Goal: Task Accomplishment & Management: Complete application form

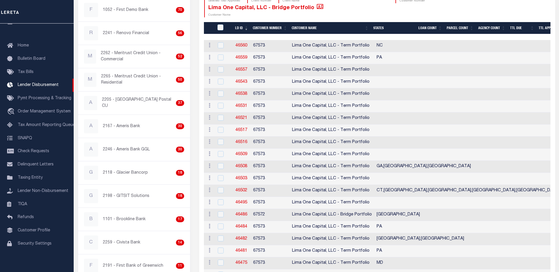
scroll to position [88, 0]
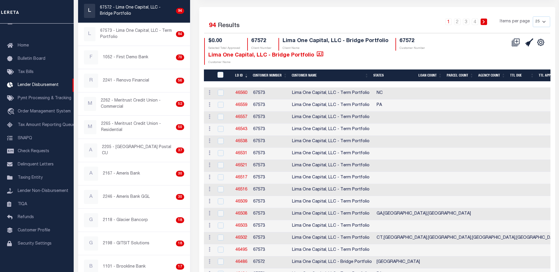
click at [462, 21] on li "2" at bounding box center [457, 22] width 9 height 6
click at [461, 21] on link "2" at bounding box center [457, 22] width 6 height 6
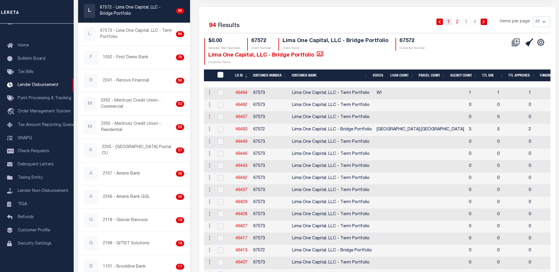
click at [449, 21] on link "1" at bounding box center [449, 22] width 6 height 6
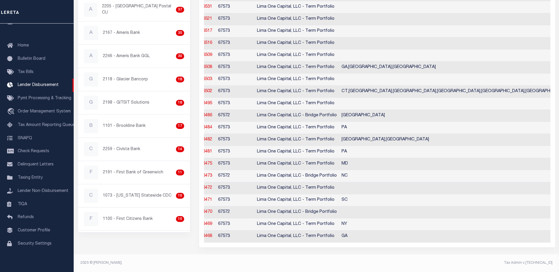
scroll to position [26, 0]
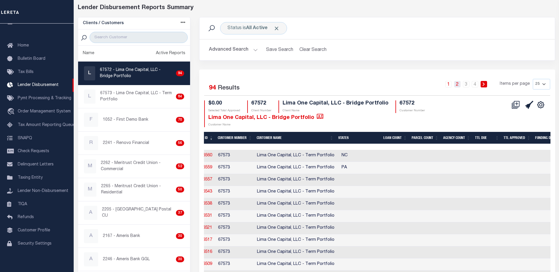
click at [461, 83] on link "2" at bounding box center [457, 84] width 6 height 6
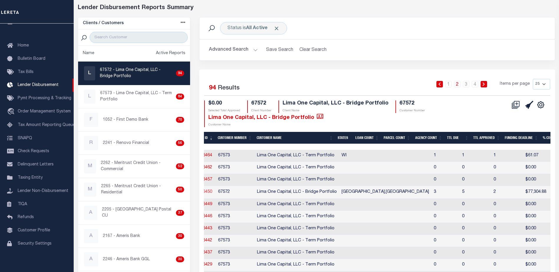
click at [209, 192] on link "46450" at bounding box center [207, 192] width 12 height 4
checkbox input "true"
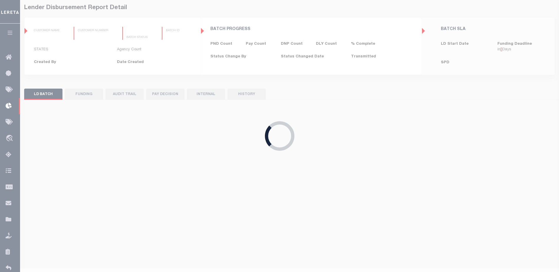
type input "$0.00"
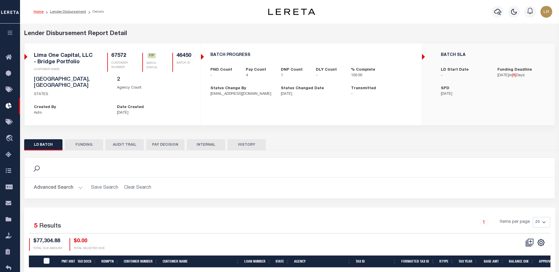
click at [94, 143] on button "FUNDING" at bounding box center [84, 144] width 38 height 11
type input "$68,968.96"
type input "$0"
type input "[DATE]"
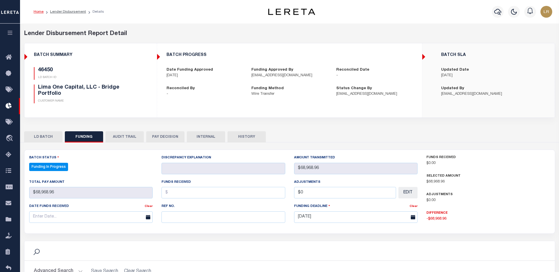
select select "100"
click at [176, 218] on input "text" at bounding box center [224, 218] width 124 height 12
paste input "20251003MMQFMP2700143410031117FT03"
type input "20251003MMQFMP2700143410031117FT03"
click at [178, 195] on input "text" at bounding box center [224, 193] width 124 height 12
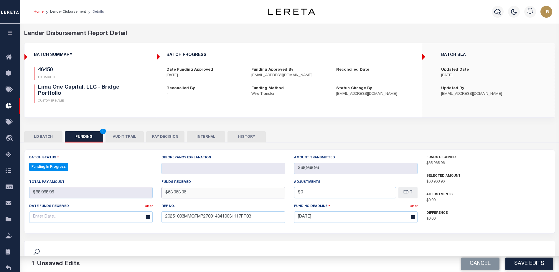
type input "$68,968.96"
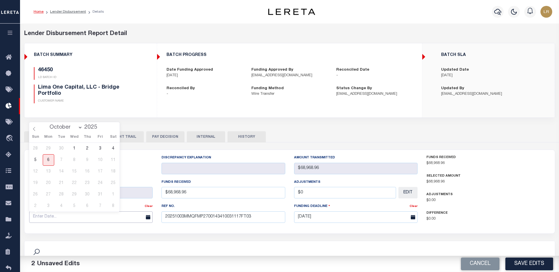
click at [125, 221] on input "text" at bounding box center [91, 218] width 124 height 12
click at [99, 149] on span "3" at bounding box center [101, 149] width 12 height 12
type input "[DATE]"
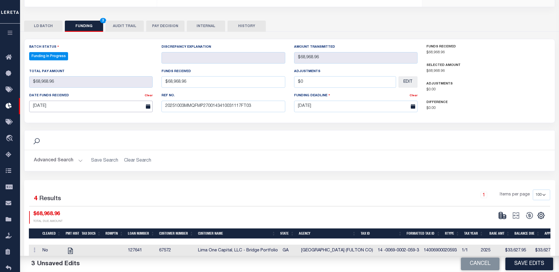
scroll to position [147, 0]
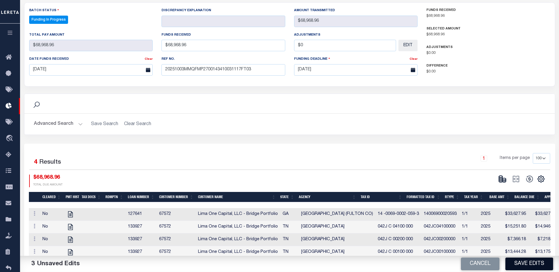
click at [535, 266] on button "Save Edits" at bounding box center [530, 264] width 48 height 13
type input "$68,968.96"
type input "$0"
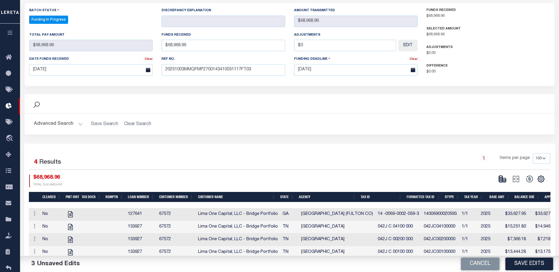
select select "100"
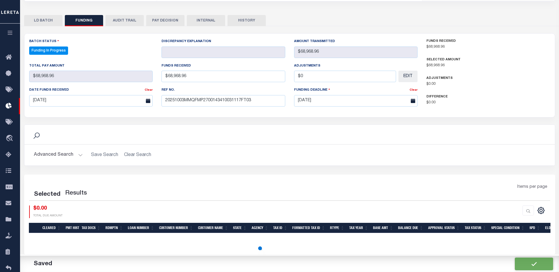
select select "100"
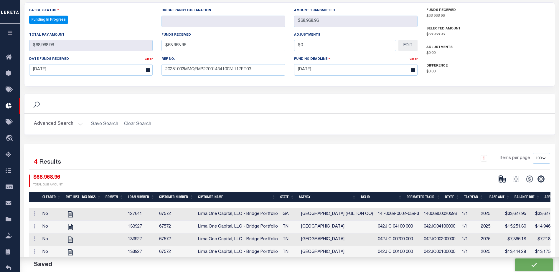
click at [508, 186] on div "CSV Export Selected Print Show Filter Show Search Columns 0: 1: Cleared 19: SPD" at bounding box center [521, 181] width 50 height 13
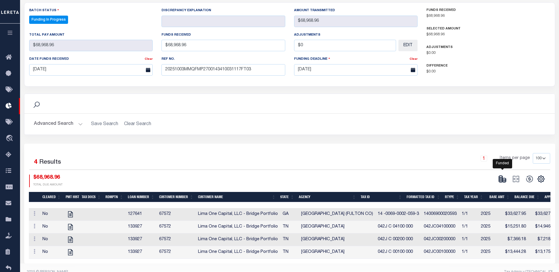
click at [506, 182] on icon at bounding box center [505, 181] width 4 height 2
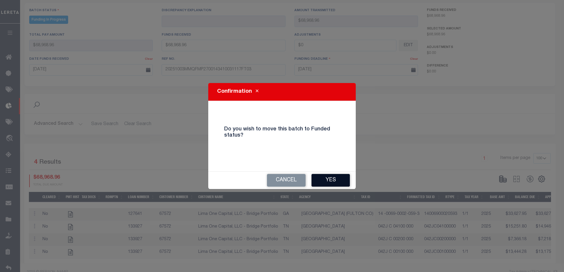
click at [339, 180] on button "Yes" at bounding box center [330, 180] width 38 height 13
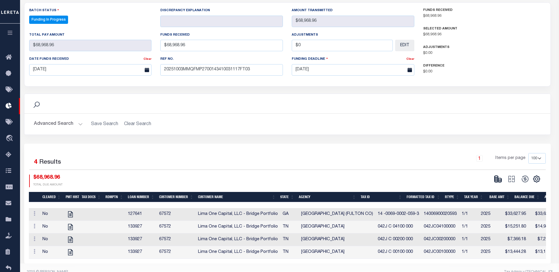
type input "$68,968.96"
type input "$0"
select select "100"
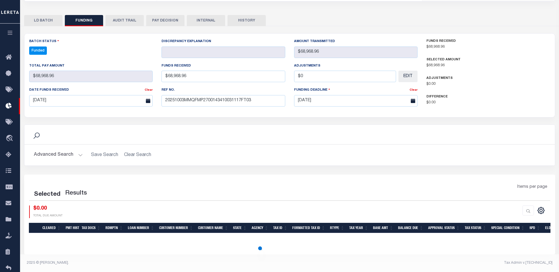
scroll to position [116, 0]
select select "100"
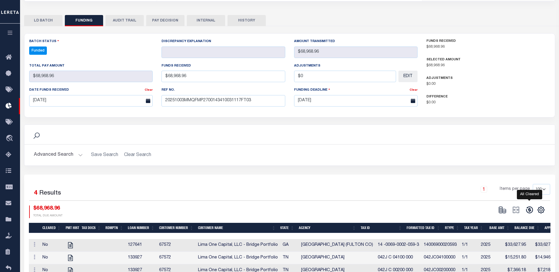
click at [533, 210] on icon at bounding box center [529, 210] width 7 height 7
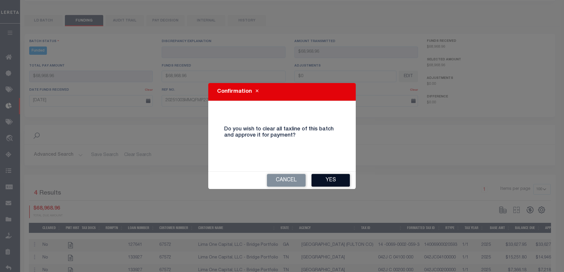
click at [344, 182] on button "Yes" at bounding box center [330, 180] width 38 height 13
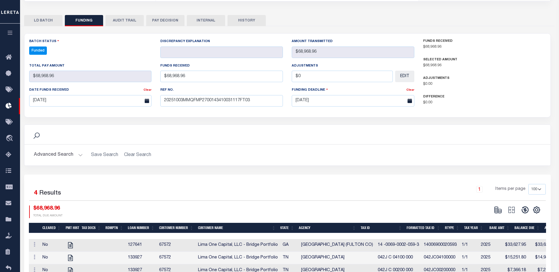
type input "$68,968.96"
type input "$0"
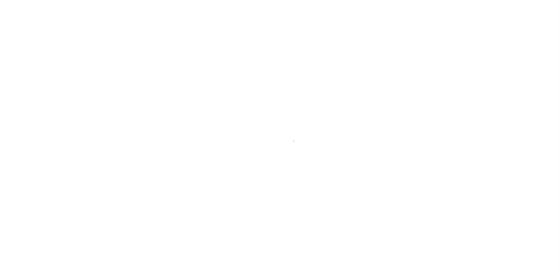
scroll to position [15, 0]
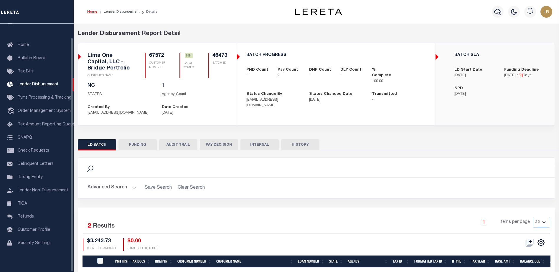
click at [138, 147] on button "FUNDING" at bounding box center [138, 144] width 38 height 11
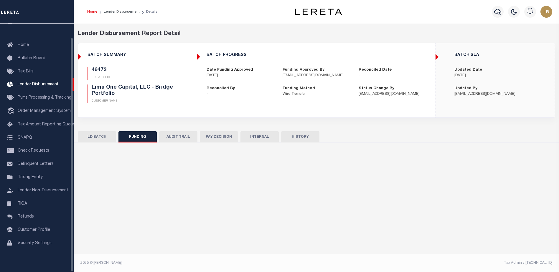
type input "$3,243.73"
type input "$0"
type input "[DATE]"
select select "100"
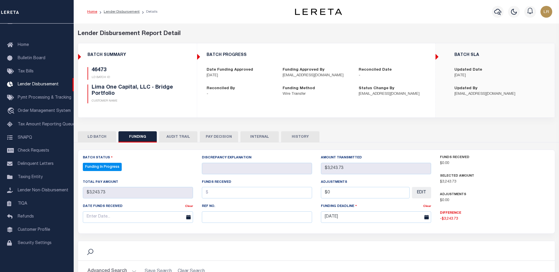
select select "100"
click at [206, 219] on input "text" at bounding box center [257, 218] width 110 height 12
paste input "20251003MMQFMP2700143410031117FT03"
type input "20251003MMQFMP2700143410031117FT03"
click at [212, 195] on input "text" at bounding box center [257, 193] width 110 height 12
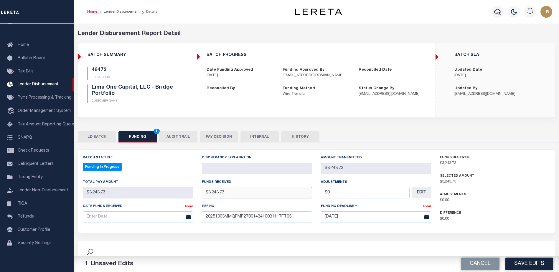
type input "$3,243.73"
drag, startPoint x: 176, startPoint y: 226, endPoint x: 177, endPoint y: 223, distance: 3.3
click at [176, 225] on div "Date funds received Clear" at bounding box center [137, 215] width 119 height 24
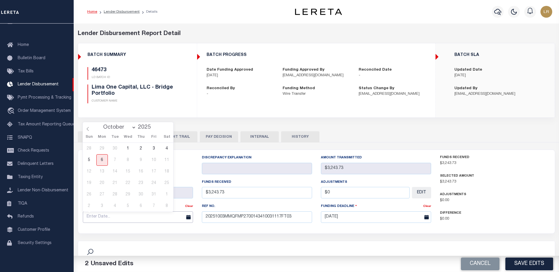
click at [177, 218] on input "text" at bounding box center [138, 218] width 110 height 12
click at [155, 151] on span "3" at bounding box center [154, 149] width 12 height 12
type input "[DATE]"
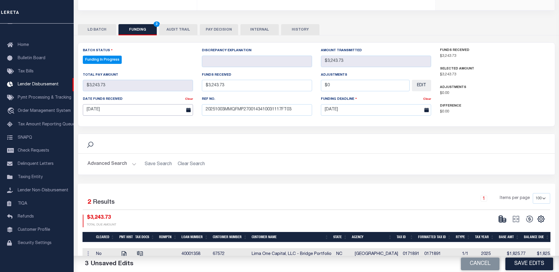
scroll to position [136, 0]
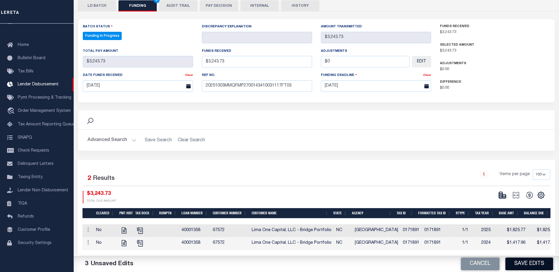
click at [520, 263] on button "Save Edits" at bounding box center [530, 264] width 48 height 13
type input "$3,243.73"
type input "$0"
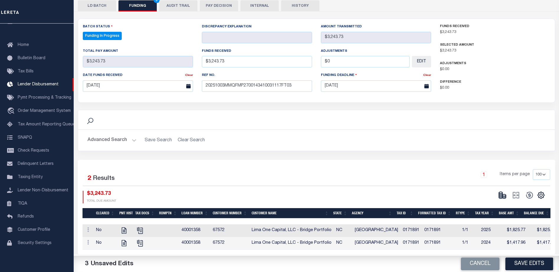
select select "100"
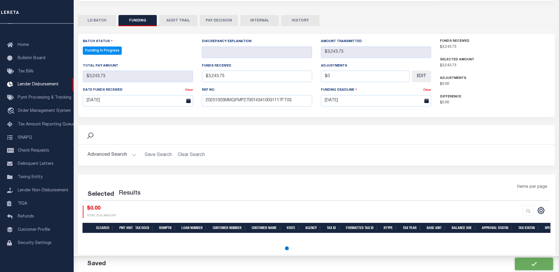
select select "100"
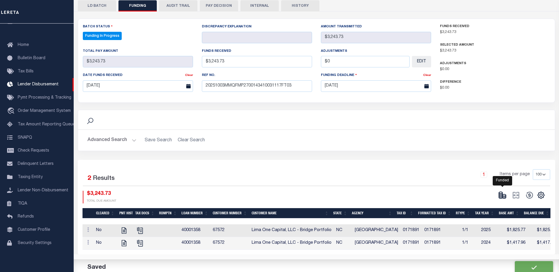
click at [500, 191] on icon at bounding box center [503, 195] width 8 height 8
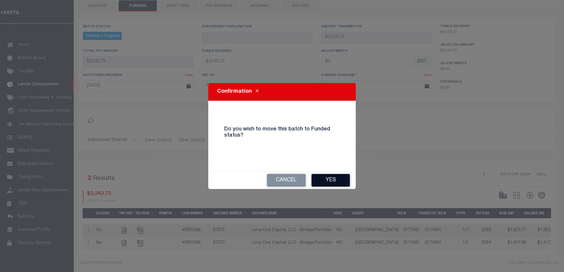
click at [335, 180] on button "Yes" at bounding box center [330, 180] width 38 height 13
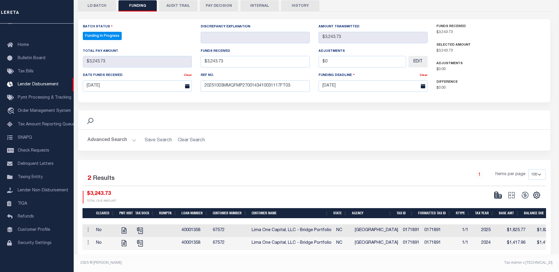
type input "$3,243.73"
type input "$0"
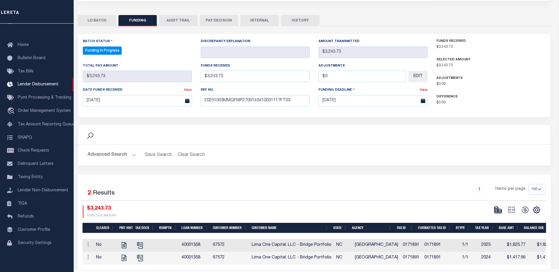
select select "100"
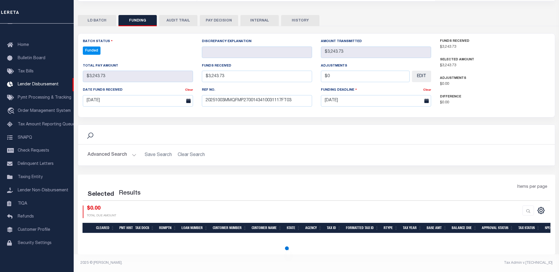
select select "100"
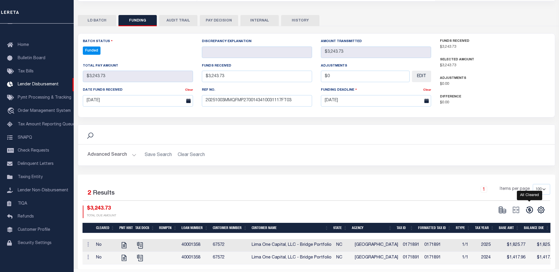
click at [531, 214] on icon at bounding box center [530, 210] width 8 height 8
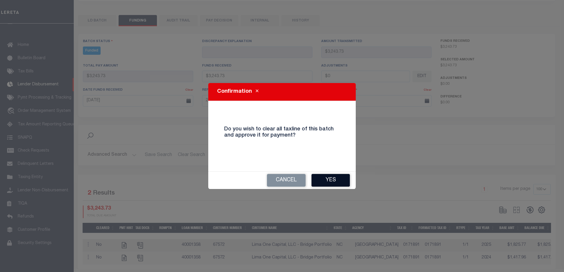
click at [331, 182] on button "Yes" at bounding box center [330, 180] width 38 height 13
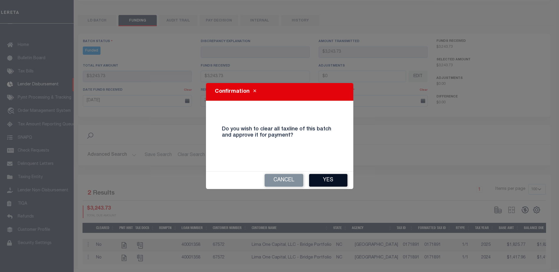
type input "$3,243.73"
type input "$0"
select select "100"
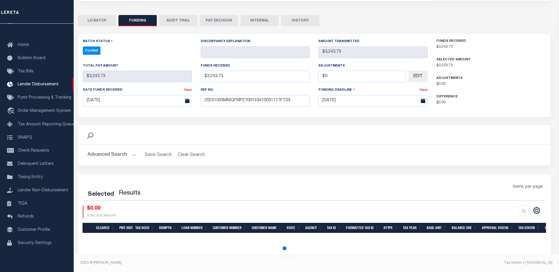
select select "100"
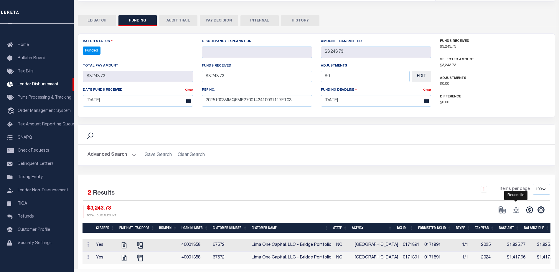
click at [515, 211] on icon at bounding box center [516, 210] width 6 height 6
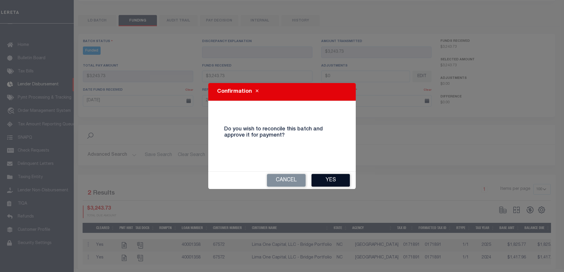
click at [332, 179] on button "Yes" at bounding box center [330, 180] width 38 height 13
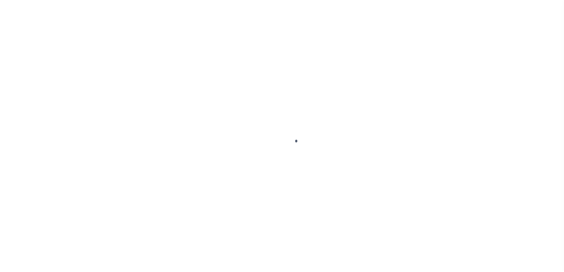
type input "$0.00"
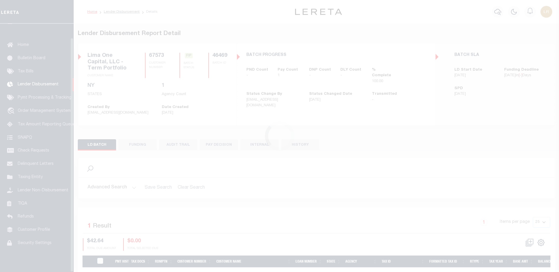
scroll to position [15, 0]
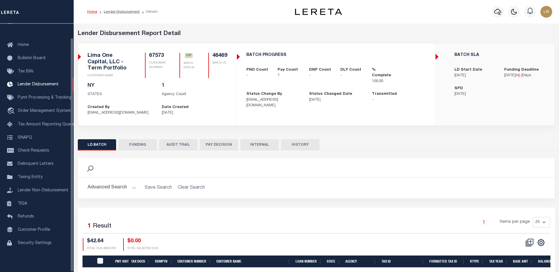
click at [142, 145] on button "FUNDING" at bounding box center [138, 144] width 38 height 11
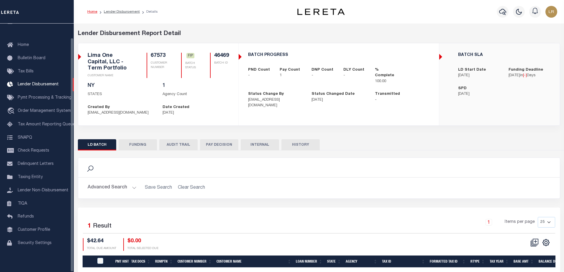
type input "$42.64"
type input "$0"
type input "[DATE]"
select select "9"
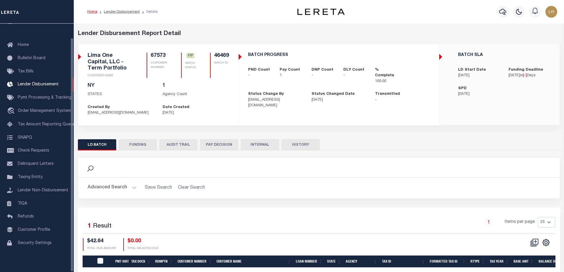
select select "100"
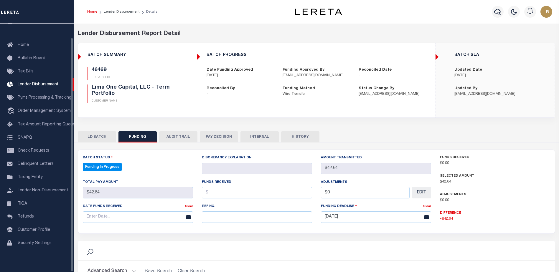
select select "100"
click at [218, 220] on input "text" at bounding box center [257, 218] width 110 height 12
paste input "20251003MMQFMP2700143410031117FT03"
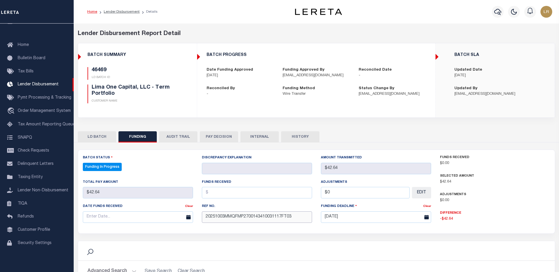
type input "20251003MMQFMP2700143410031117FT03"
click at [215, 194] on input "text" at bounding box center [257, 193] width 110 height 12
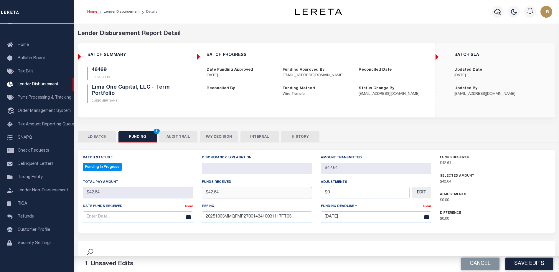
type input "$42.64"
click at [165, 214] on input "text" at bounding box center [138, 218] width 110 height 12
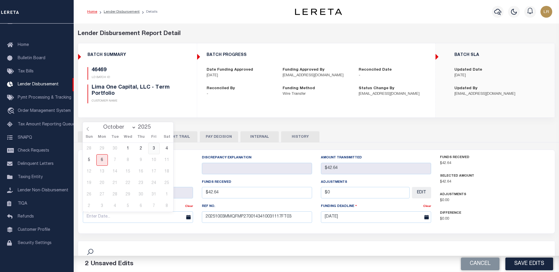
click at [156, 147] on span "3" at bounding box center [154, 149] width 12 height 12
type input "[DATE]"
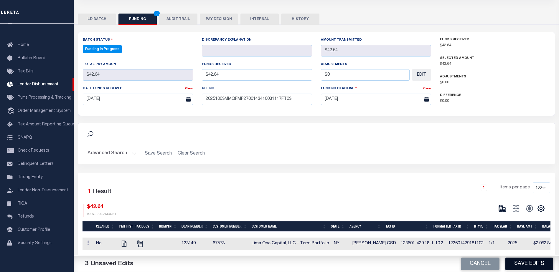
click at [531, 265] on button "Save Edits" at bounding box center [530, 264] width 48 height 13
type input "$42.64"
type input "$0"
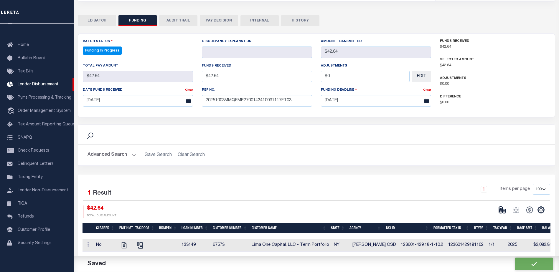
select select "100"
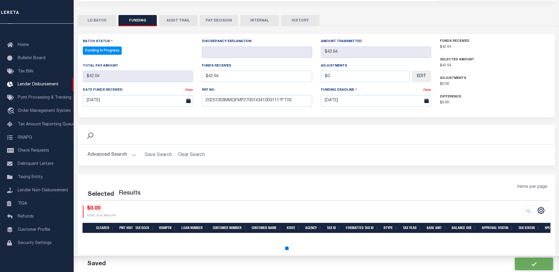
select select "100"
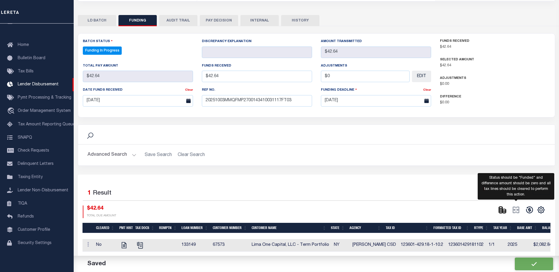
scroll to position [118, 0]
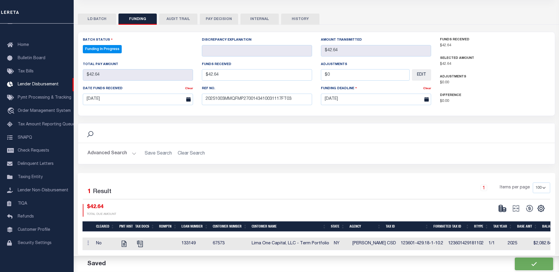
drag, startPoint x: 503, startPoint y: 216, endPoint x: 504, endPoint y: 213, distance: 3.5
click at [503, 216] on div "CSV Export Selected Print Show Filter Show Search Columns 0: 1: Cleared 19: SPD" at bounding box center [521, 210] width 50 height 13
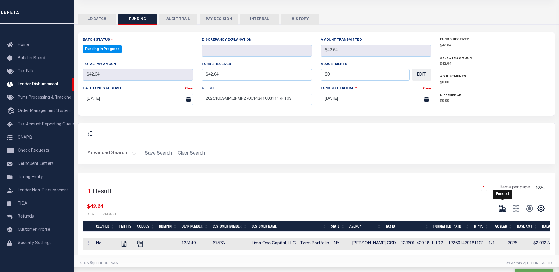
click at [504, 213] on icon at bounding box center [503, 209] width 8 height 8
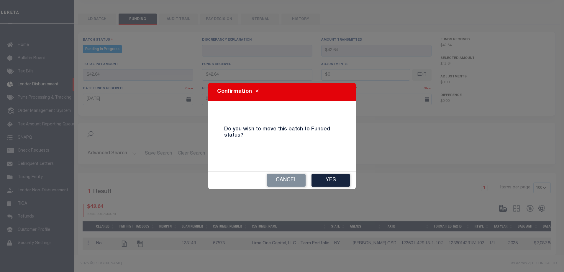
click at [333, 178] on button "Yes" at bounding box center [330, 180] width 38 height 13
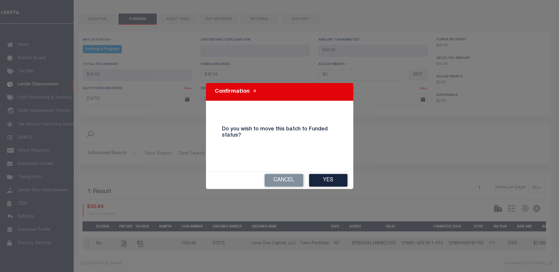
type input "$42.64"
type input "$0"
select select "100"
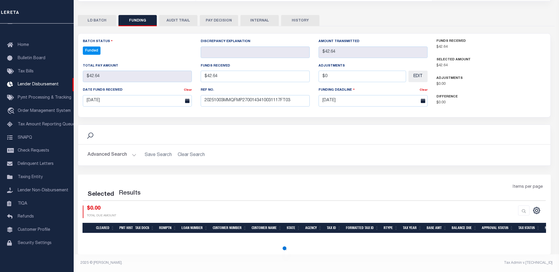
select select "100"
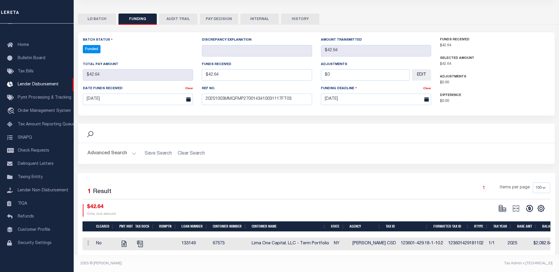
click at [534, 211] on button at bounding box center [530, 208] width 14 height 9
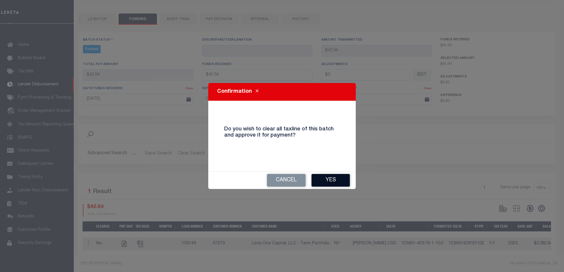
click at [332, 181] on button "Yes" at bounding box center [330, 180] width 38 height 13
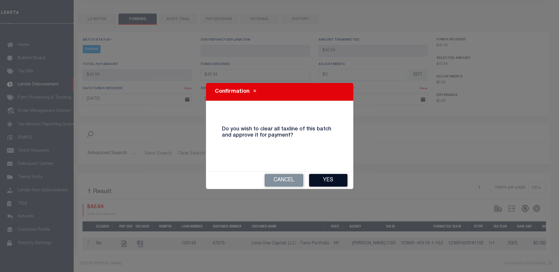
type input "$42.64"
type input "$0"
select select "100"
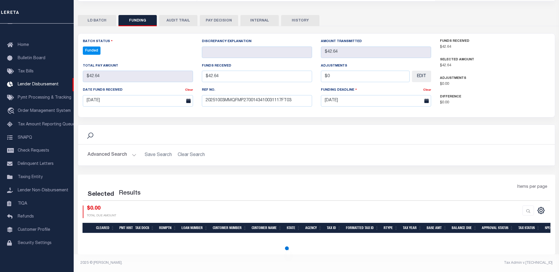
select select "100"
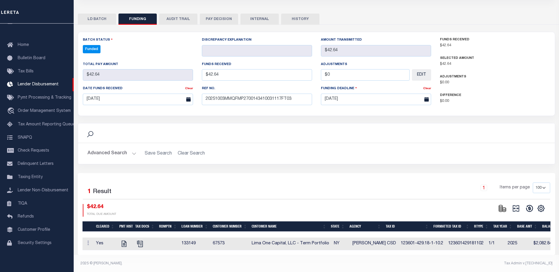
scroll to position [116, 0]
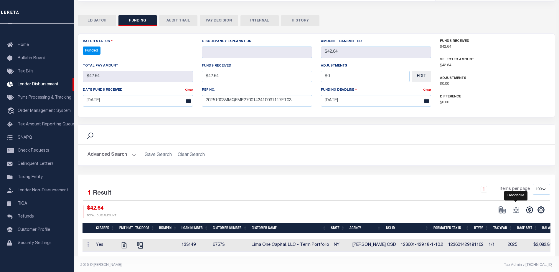
click at [518, 211] on icon at bounding box center [516, 210] width 6 height 6
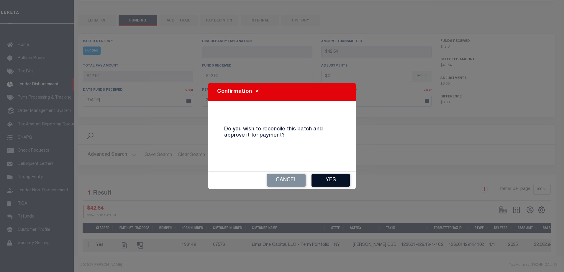
click at [332, 180] on button "Yes" at bounding box center [330, 180] width 38 height 13
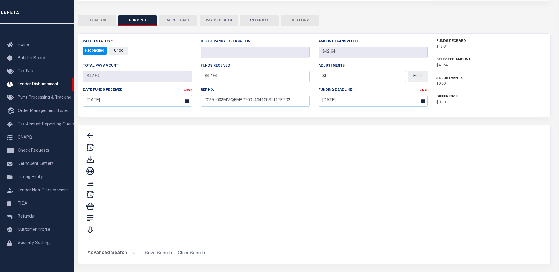
type input "$42.64"
type input "$0"
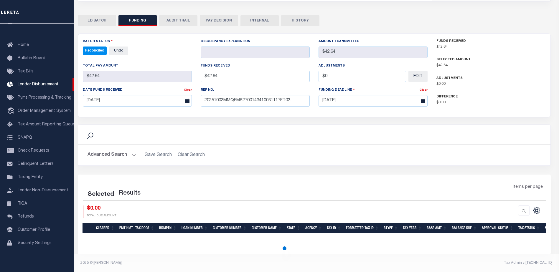
select select "100"
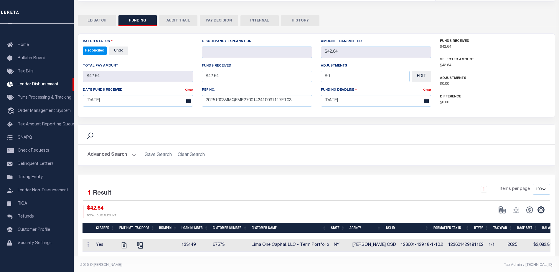
click at [275, 22] on button "INTERNAL" at bounding box center [260, 20] width 38 height 11
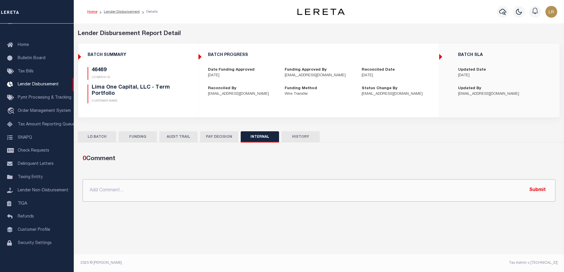
click at [328, 194] on input "text" at bounding box center [319, 191] width 473 height 22
paste input ""ORG AMT - $82497.49 46450 - $68,968.96 46473 - $3243.73 46469 - $42.64 46481 -…"
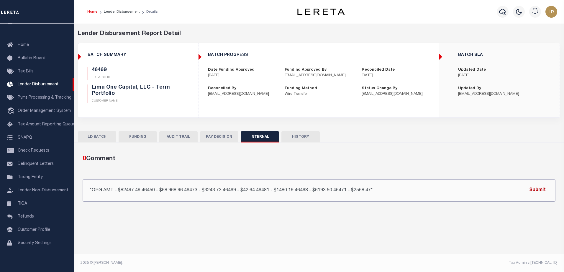
type input ""ORG AMT - $82497.49 46450 - $68,968.96 46473 - $3243.73 46469 - $42.64 46481 -…"
click at [534, 191] on button "Submit" at bounding box center [537, 191] width 24 height 12
click at [132, 12] on link "Lender Disbursement" at bounding box center [122, 12] width 36 height 4
checkbox input "true"
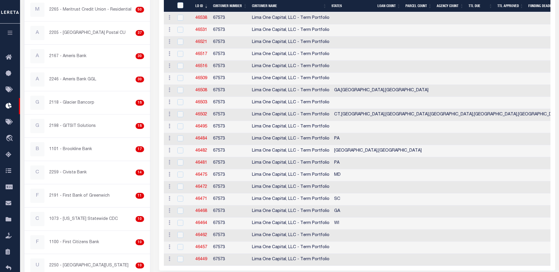
scroll to position [206, 0]
click at [203, 163] on link "46481" at bounding box center [202, 163] width 12 height 4
checkbox input "true"
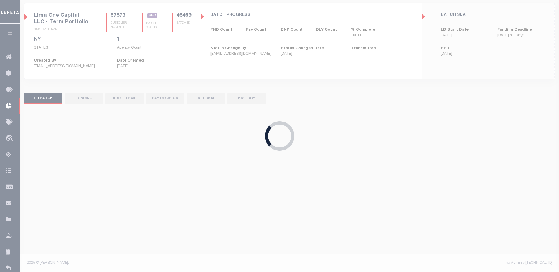
scroll to position [40, 0]
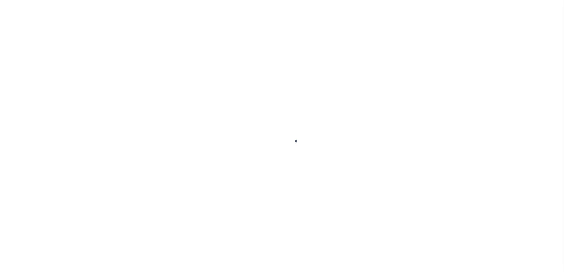
type input "$0.00"
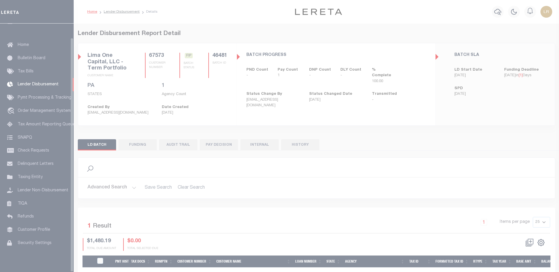
scroll to position [15, 0]
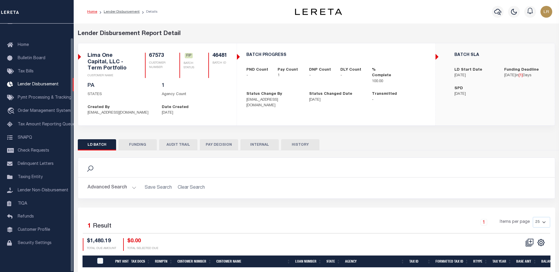
click at [139, 145] on button "FUNDING" at bounding box center [138, 144] width 38 height 11
type input "$1,480.19"
type input "$0"
type input "[DATE]"
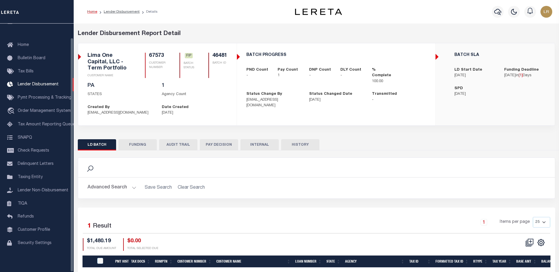
select select "100"
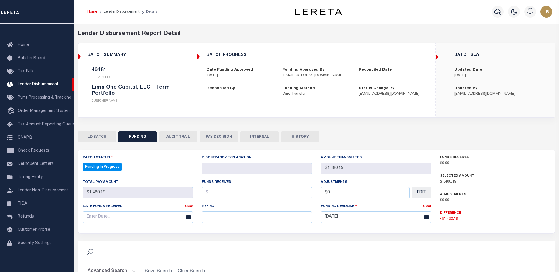
select select "100"
click at [224, 214] on input "text" at bounding box center [257, 218] width 110 height 12
paste input "20251003MMQFMP2700143410031117FT03"
type input "20251003MMQFMP2700143410031117FT03"
click at [209, 189] on input "text" at bounding box center [257, 193] width 110 height 12
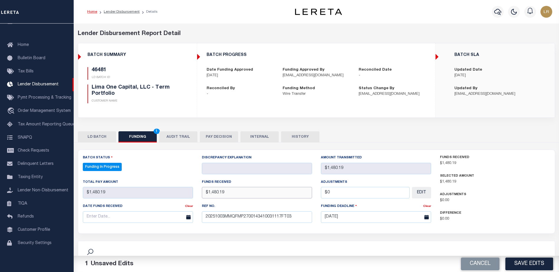
type input "$1,480.19"
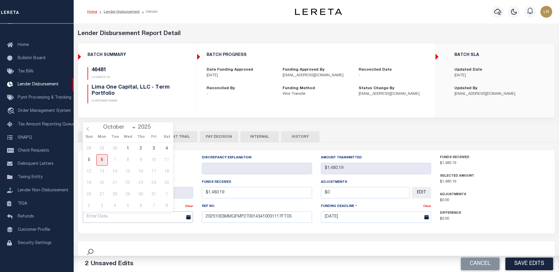
click at [140, 216] on input "text" at bounding box center [138, 218] width 110 height 12
click at [157, 147] on span "3" at bounding box center [154, 149] width 12 height 12
type input "[DATE]"
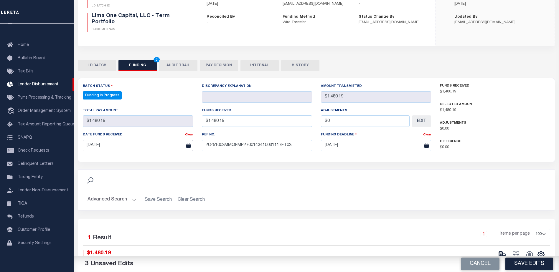
scroll to position [88, 0]
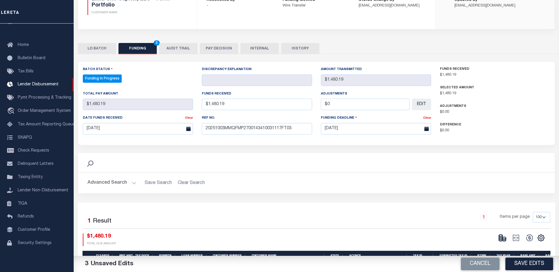
click at [522, 254] on th "Base Amt" at bounding box center [530, 256] width 25 height 10
click at [524, 260] on button "Save Edits" at bounding box center [530, 264] width 48 height 13
type input "$1,480.19"
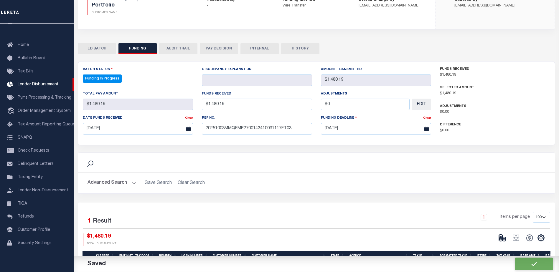
type input "$0"
select select "100"
click at [500, 237] on ellipse at bounding box center [501, 236] width 4 height 2
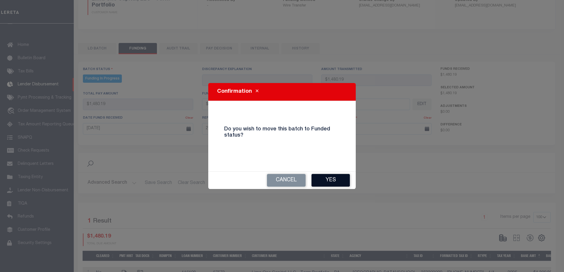
click at [343, 183] on button "Yes" at bounding box center [330, 180] width 38 height 13
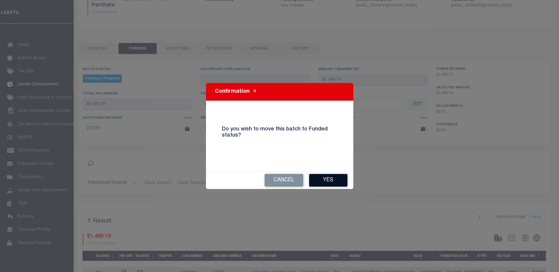
type input "$1,480.19"
type input "$0"
select select "100"
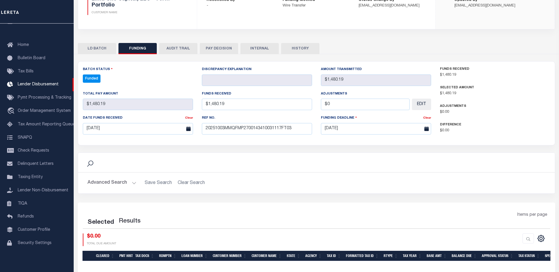
select select "100"
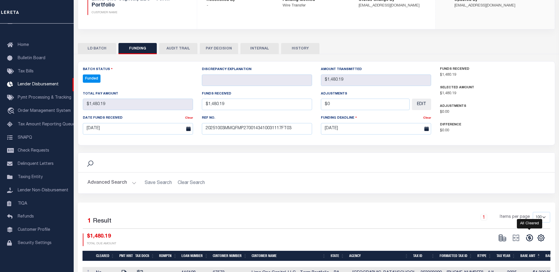
click at [530, 241] on icon at bounding box center [530, 238] width 8 height 8
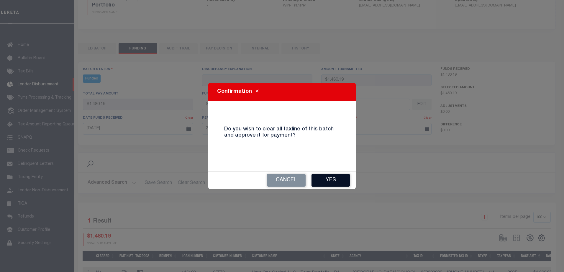
click at [337, 183] on button "Yes" at bounding box center [330, 180] width 38 height 13
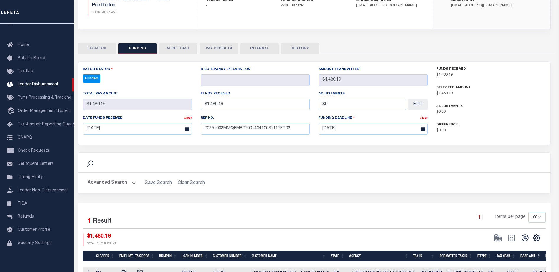
type input "$1,480.19"
type input "$0"
select select "100"
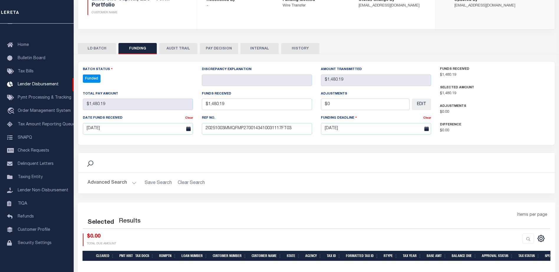
select select "100"
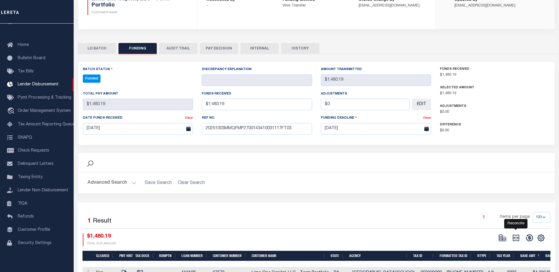
click at [517, 238] on icon at bounding box center [516, 238] width 8 height 8
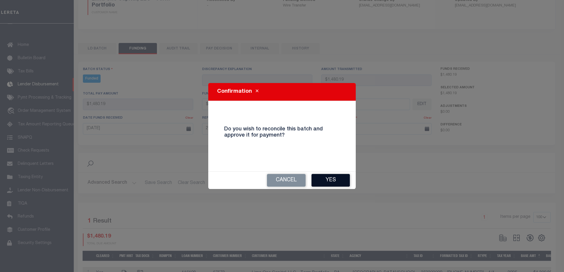
click at [331, 180] on button "Yes" at bounding box center [330, 180] width 38 height 13
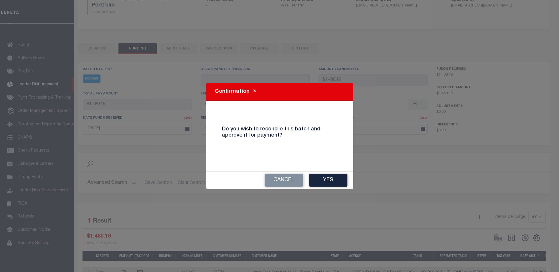
type input "$1,480.19"
type input "$0"
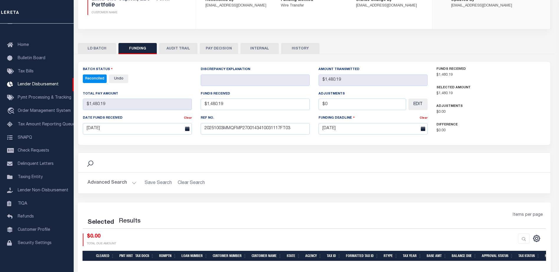
select select "100"
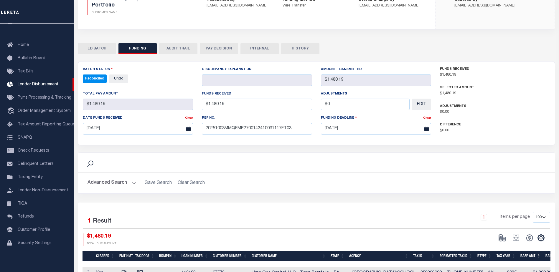
click at [257, 43] on button "INTERNAL" at bounding box center [260, 48] width 38 height 11
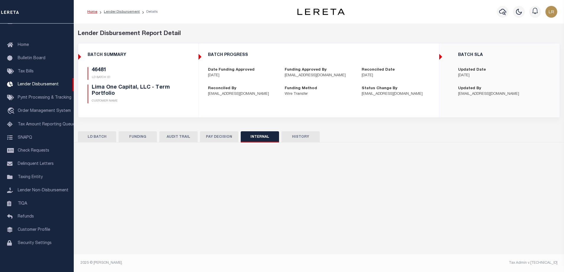
click at [258, 46] on div "BATCH PROGRESS Date Funding Approved 10/02/2025 Funding Approved By smoua@limao…" at bounding box center [318, 74] width 241 height 63
click at [354, 199] on input "text" at bounding box center [319, 191] width 473 height 22
paste input ""ORG AMT - $82497.49 46450 - $68,968.96 46473 - $3243.73 46469 - $42.64 46481 -…"
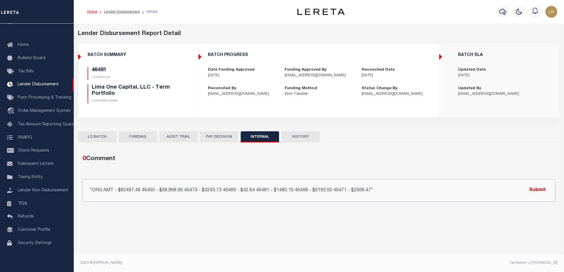
type input ""ORG AMT - $82497.49 46450 - $68,968.96 46473 - $3243.73 46469 - $42.64 46481 -…"
drag, startPoint x: 543, startPoint y: 193, endPoint x: 547, endPoint y: 187, distance: 7.4
click at [544, 193] on button "Submit" at bounding box center [537, 191] width 24 height 12
click at [133, 14] on li "Lender Disbursement" at bounding box center [118, 11] width 42 height 5
click at [133, 11] on link "Lender Disbursement" at bounding box center [122, 12] width 36 height 4
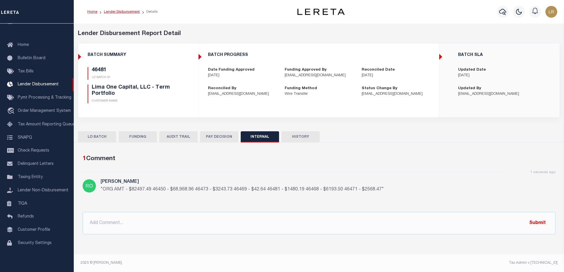
checkbox input "true"
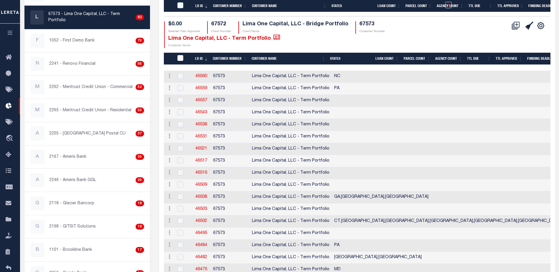
scroll to position [177, 0]
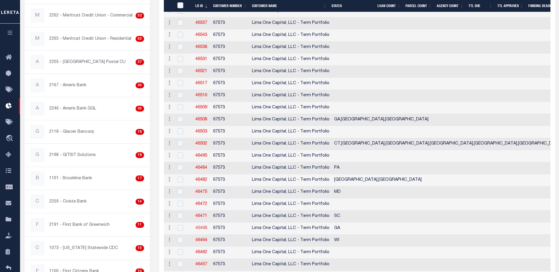
click at [204, 227] on link "46468" at bounding box center [202, 228] width 12 height 4
checkbox input "true"
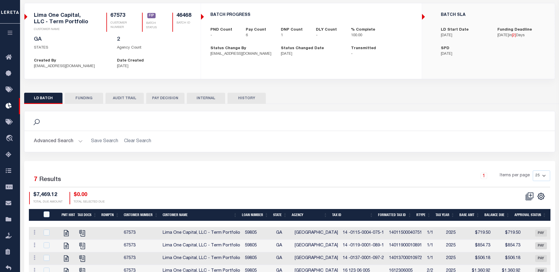
scroll to position [30, 0]
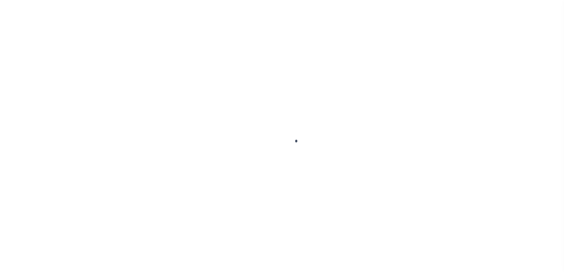
type input "$0.00"
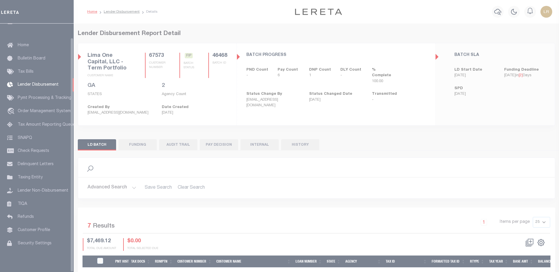
scroll to position [15, 0]
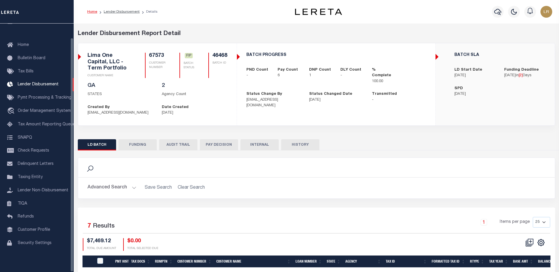
drag, startPoint x: 147, startPoint y: 143, endPoint x: 177, endPoint y: 172, distance: 42.1
click at [147, 143] on button "FUNDING" at bounding box center [138, 144] width 38 height 11
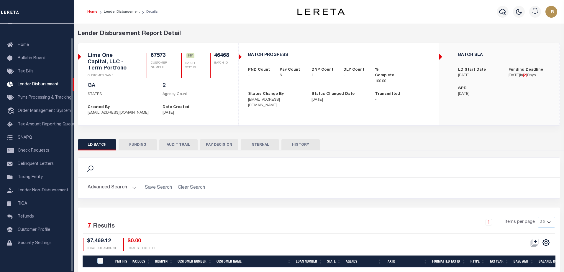
type input "$6,193.5"
type input "$0"
type input "[DATE]"
select select "9"
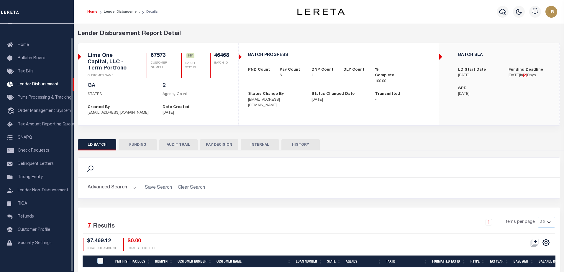
select select "100"
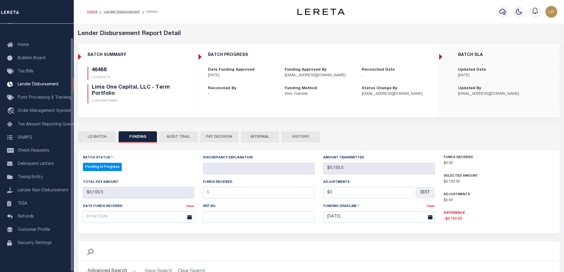
select select "100"
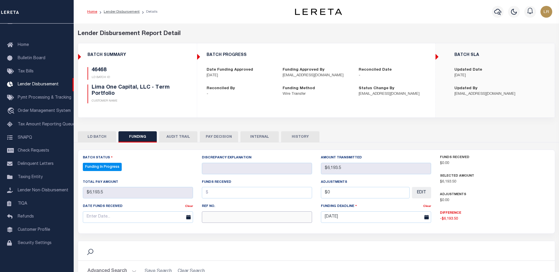
click at [227, 219] on input "text" at bounding box center [257, 218] width 110 height 12
paste input "20251003MMQFMP2700143410031117FT03"
type input "20251003MMQFMP2700143410031117FT03"
click at [209, 193] on input "text" at bounding box center [257, 193] width 110 height 12
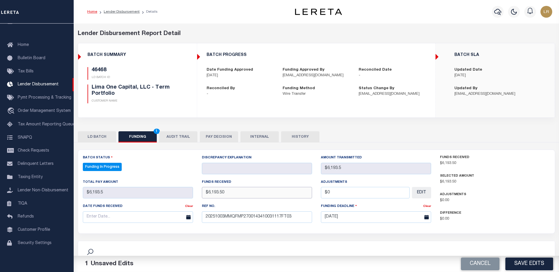
type input "$6,193.50"
click at [179, 221] on input "text" at bounding box center [138, 218] width 110 height 12
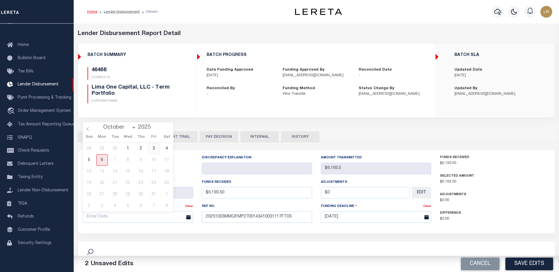
click at [151, 150] on span "3" at bounding box center [154, 149] width 12 height 12
type input "[DATE]"
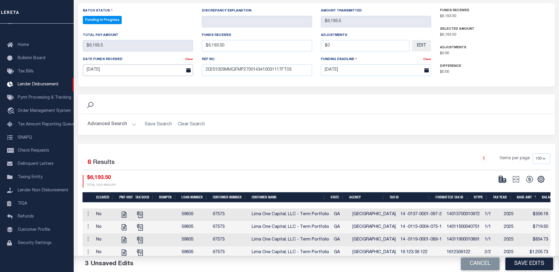
scroll to position [147, 0]
click at [546, 268] on button "Save Edits" at bounding box center [530, 264] width 48 height 13
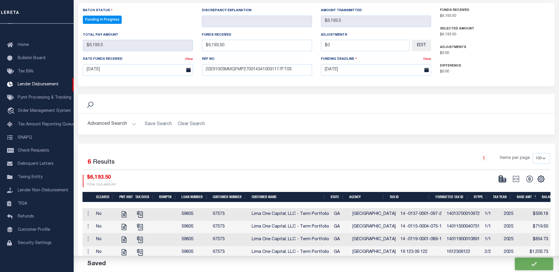
type input "$6,193.5"
type input "$0"
select select "100"
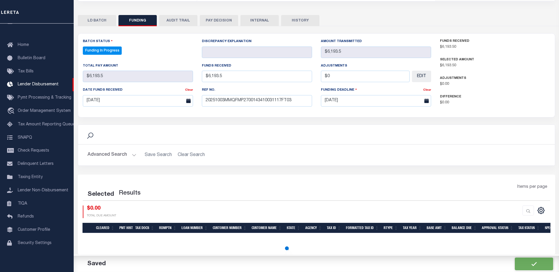
select select "100"
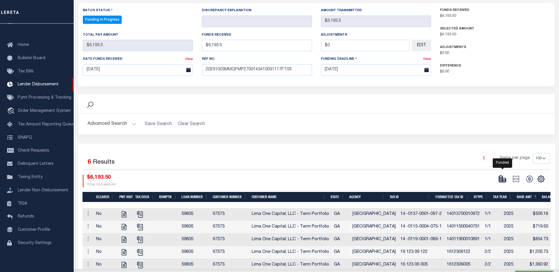
click at [502, 180] on icon at bounding box center [501, 179] width 4 height 2
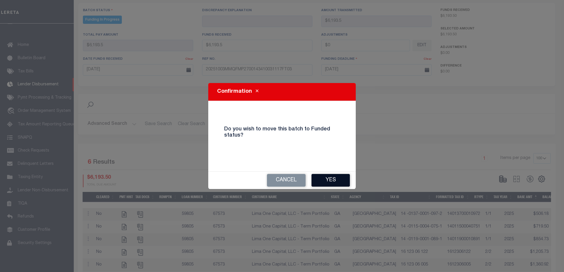
click at [342, 182] on button "Yes" at bounding box center [330, 180] width 38 height 13
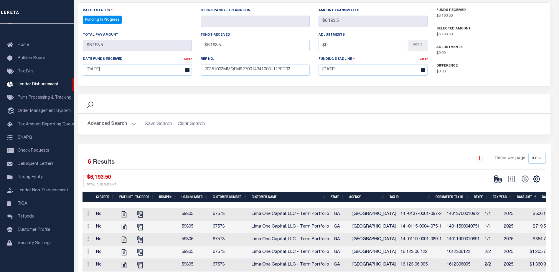
type input "$6,193.5"
type input "$0"
select select "100"
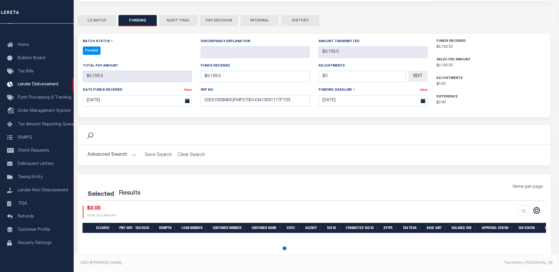
select select "100"
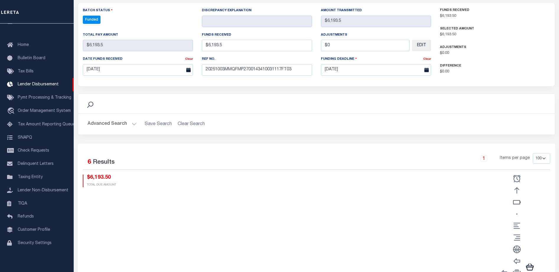
scroll to position [116, 0]
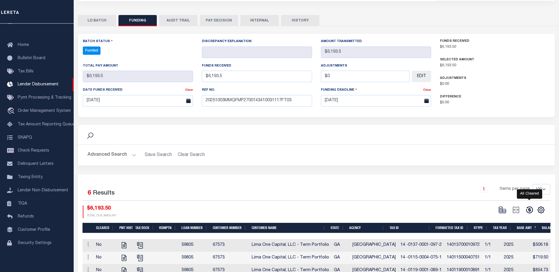
click at [532, 209] on icon at bounding box center [530, 210] width 8 height 8
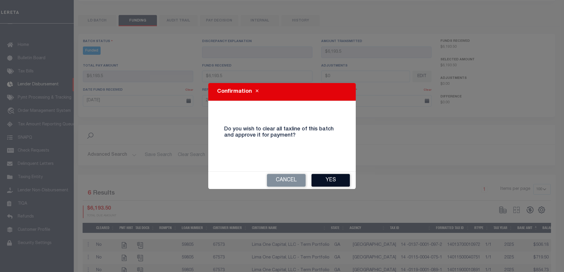
click at [342, 178] on button "Yes" at bounding box center [330, 180] width 38 height 13
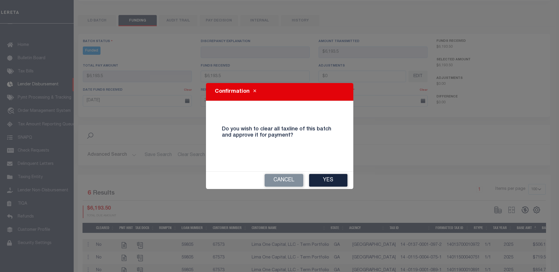
type input "$6,193.5"
type input "$0"
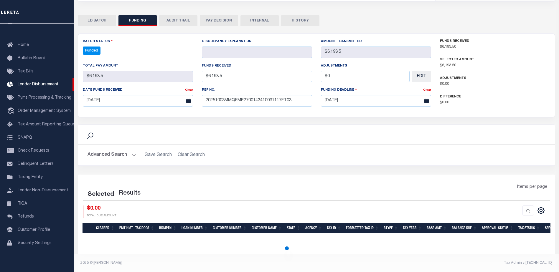
select select "100"
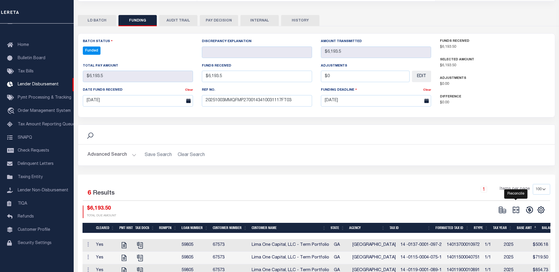
click at [519, 212] on icon at bounding box center [516, 210] width 6 height 6
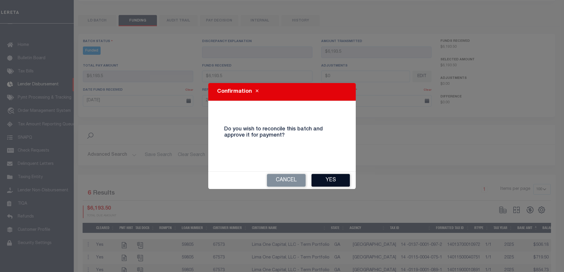
click at [341, 175] on button "Yes" at bounding box center [330, 180] width 38 height 13
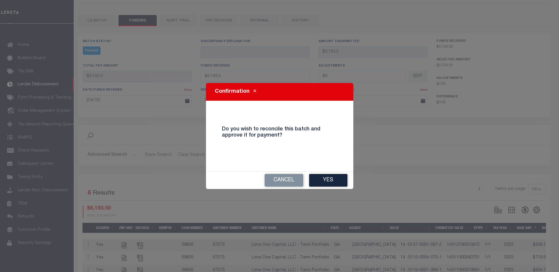
type input "$6,193.5"
type input "$0"
select select "100"
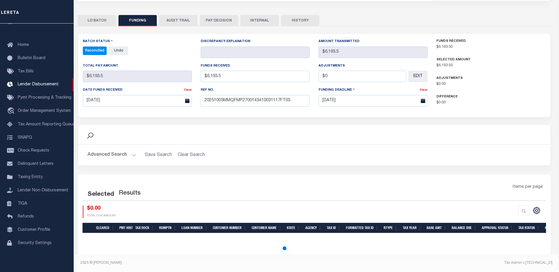
select select "100"
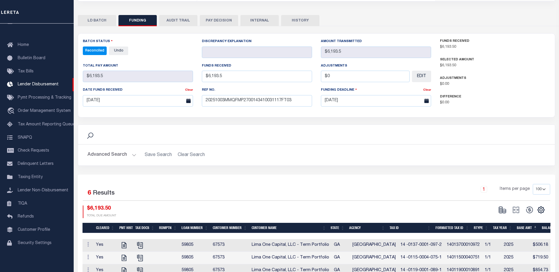
drag, startPoint x: 264, startPoint y: 15, endPoint x: 265, endPoint y: 19, distance: 3.9
click at [264, 15] on button "INTERNAL" at bounding box center [260, 20] width 38 height 11
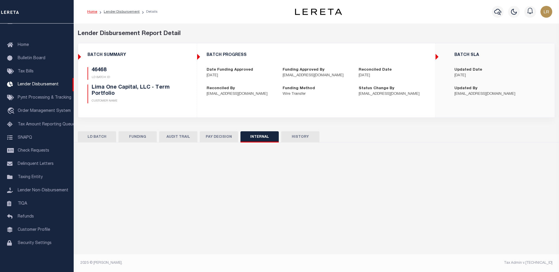
scroll to position [0, 0]
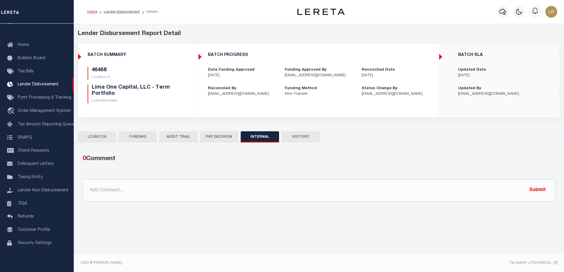
click at [331, 172] on ul at bounding box center [319, 171] width 473 height 1
drag, startPoint x: 335, startPoint y: 178, endPoint x: 346, endPoint y: 194, distance: 19.8
click at [335, 178] on div "0 Comment @Aakash Patel @Abdul Muzain @Adams, Pamela S @Adhikary Rinki @Agustin…" at bounding box center [319, 178] width 482 height 47
click at [346, 194] on input "text" at bounding box center [319, 191] width 473 height 22
paste input ""ORG AMT - $82497.49 46450 - $68,968.96 46473 - $3243.73 46469 - $42.64 46481 -…"
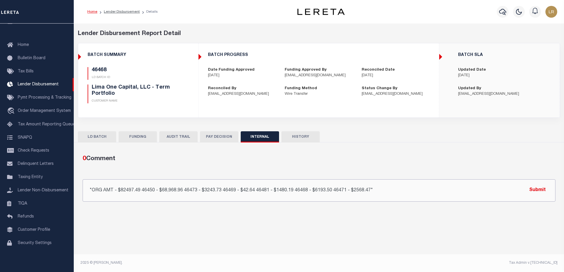
click at [551, 192] on input ""ORG AMT - $82497.49 46450 - $68,968.96 46473 - $3243.73 46469 - $42.64 46481 -…" at bounding box center [319, 191] width 473 height 22
type input ""ORG AMT - $82497.49 46450 - $68,968.96 46473 - $3243.73 46469 - $42.64 46481 -…"
click at [547, 190] on button "Submit" at bounding box center [537, 191] width 24 height 12
click at [125, 11] on link "Lender Disbursement" at bounding box center [122, 12] width 36 height 4
checkbox input "true"
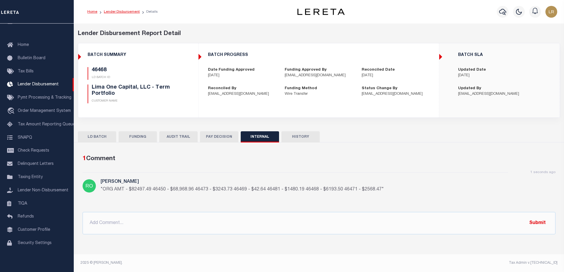
checkbox input "true"
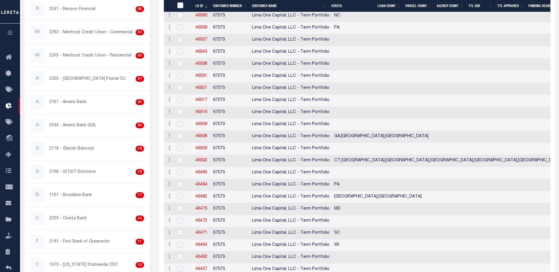
scroll to position [177, 0]
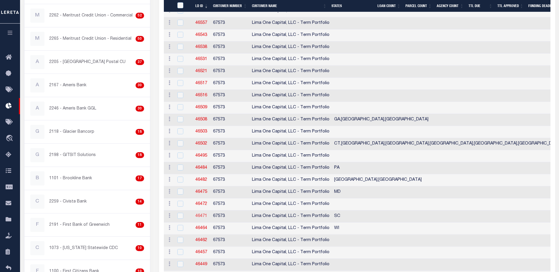
click at [206, 215] on link "46471" at bounding box center [202, 216] width 12 height 4
checkbox input "true"
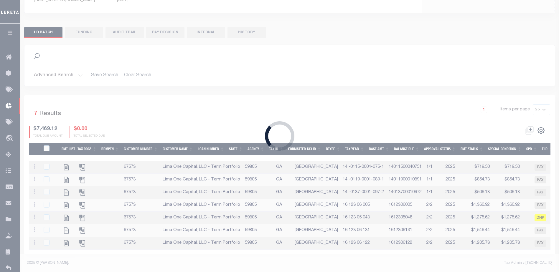
scroll to position [40, 0]
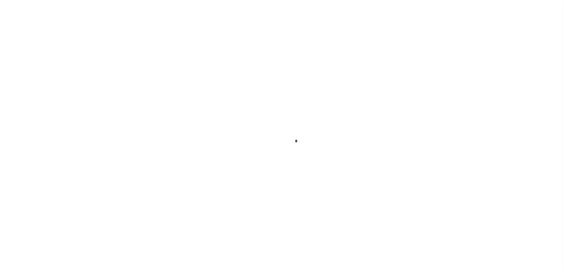
type input "$0.00"
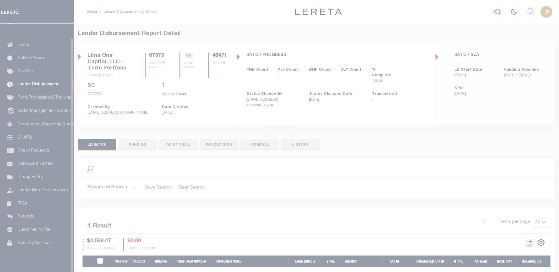
scroll to position [15, 0]
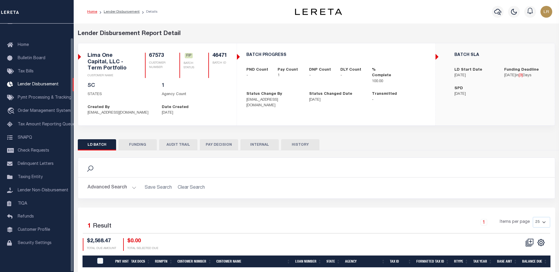
click at [138, 152] on div "Search Advanced Search Save Search Clear Search 1" at bounding box center [317, 221] width 478 height 141
click at [137, 147] on button "FUNDING" at bounding box center [138, 144] width 38 height 11
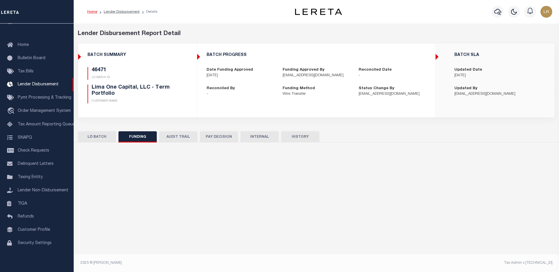
type input "$2,568.47"
type input "$0"
type input "[DATE]"
select select "100"
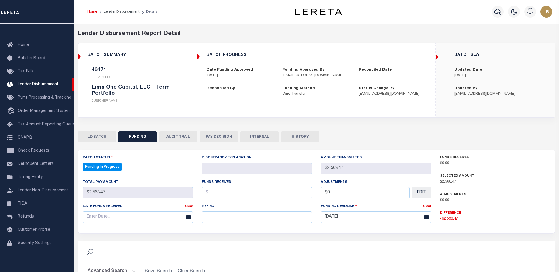
select select "100"
click at [227, 220] on input "text" at bounding box center [257, 218] width 110 height 12
paste input "20251003MMQFMP2700143410031117FT03"
type input "20251003MMQFMP2700143410031117FT03"
click at [214, 194] on input "text" at bounding box center [257, 193] width 110 height 12
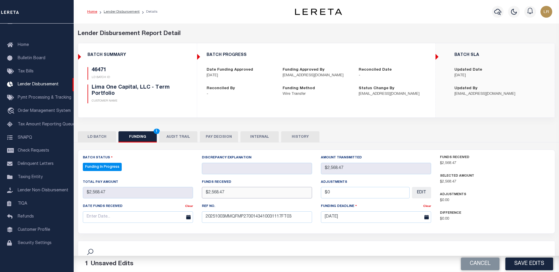
type input "$2,568.47"
click at [163, 218] on input "text" at bounding box center [138, 218] width 110 height 12
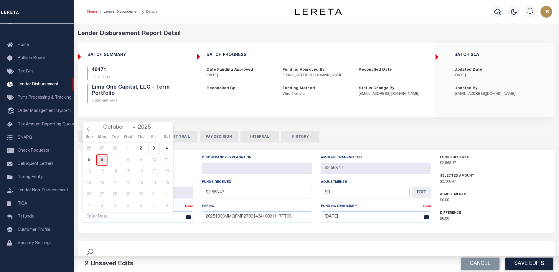
click at [156, 150] on span "3" at bounding box center [154, 149] width 12 height 12
type input "[DATE]"
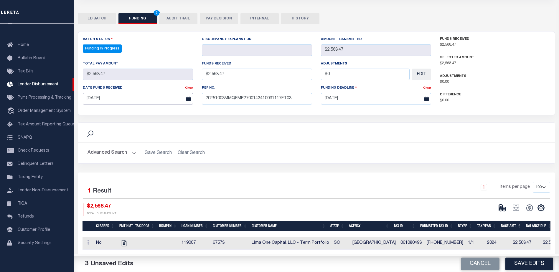
scroll to position [123, 0]
click at [524, 263] on button "Save Edits" at bounding box center [530, 264] width 48 height 13
type input "$2,568.47"
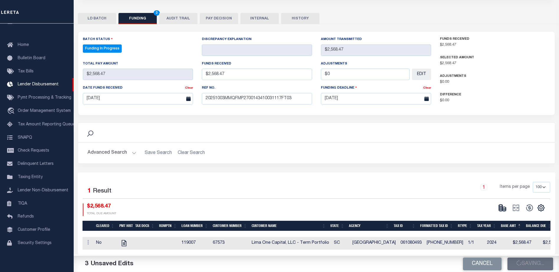
type input "$0"
select select "100"
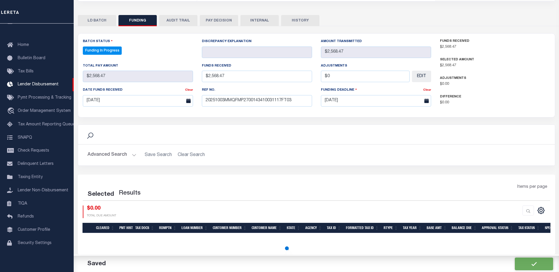
select select "100"
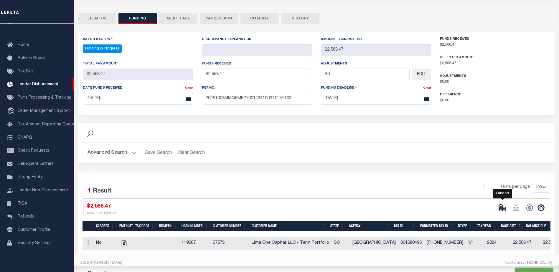
click at [502, 208] on icon at bounding box center [501, 209] width 4 height 2
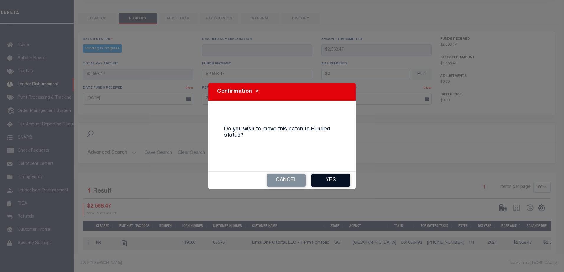
click at [333, 183] on button "Yes" at bounding box center [330, 180] width 38 height 13
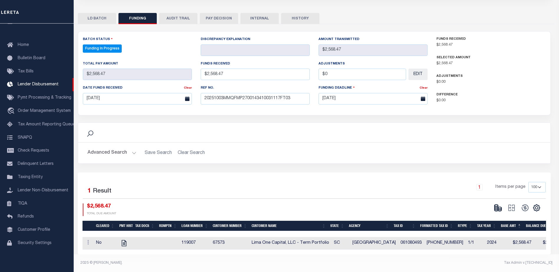
type input "$2,568.47"
type input "$0"
select select "100"
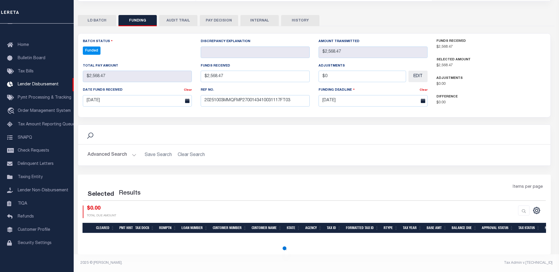
select select "100"
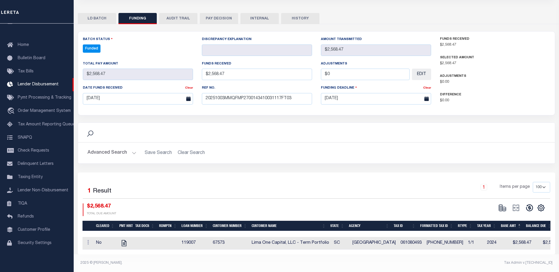
click at [531, 204] on icon at bounding box center [530, 208] width 8 height 8
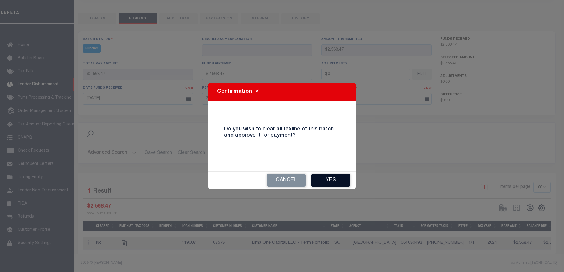
drag, startPoint x: 332, startPoint y: 173, endPoint x: 337, endPoint y: 183, distance: 10.9
click at [332, 176] on div "Cancel Yes" at bounding box center [281, 180] width 147 height 17
click at [336, 183] on button "Yes" at bounding box center [330, 180] width 38 height 13
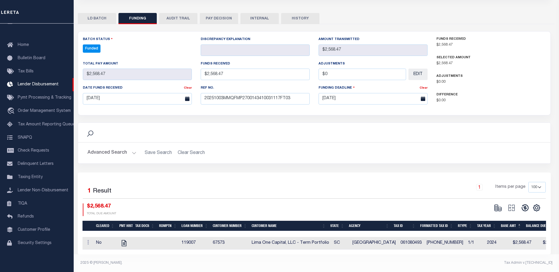
type input "$2,568.47"
type input "$0"
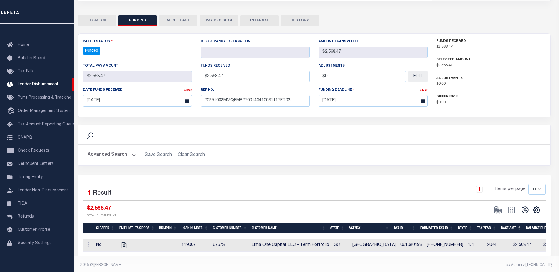
select select "100"
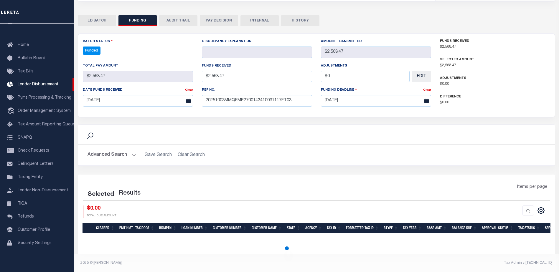
select select "100"
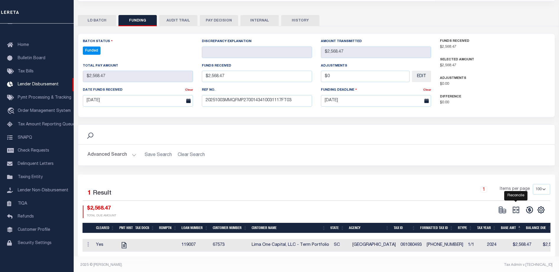
click at [519, 210] on icon at bounding box center [516, 210] width 8 height 8
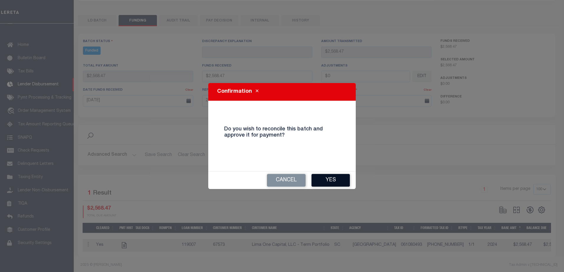
click at [328, 179] on button "Yes" at bounding box center [330, 180] width 38 height 13
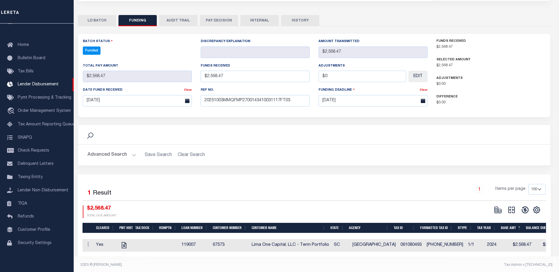
type input "$2,568.47"
type input "$0"
select select "100"
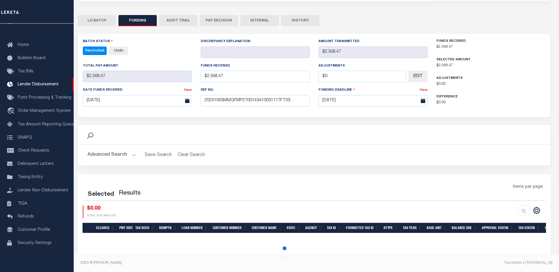
select select "100"
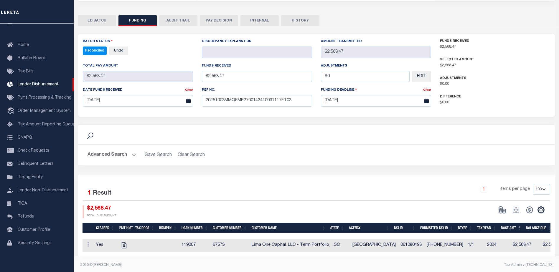
click at [268, 22] on button "INTERNAL" at bounding box center [260, 20] width 38 height 11
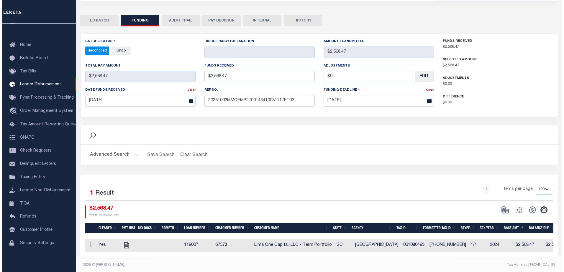
scroll to position [0, 0]
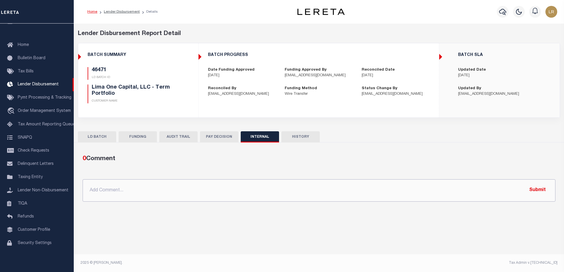
click at [329, 188] on input "text" at bounding box center [319, 191] width 473 height 22
paste input ""ORG AMT - $82497.49 46450 - $68,968.96 46473 - $3243.73 46469 - $42.64 46481 -…"
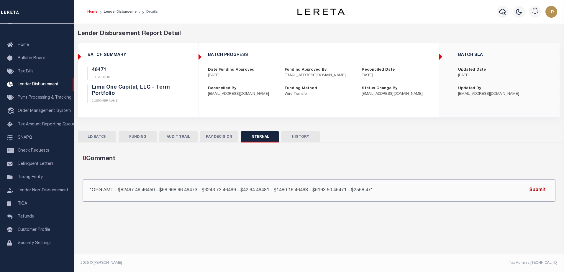
type input ""ORG AMT - $82497.49 46450 - $68,968.96 46473 - $3243.73 46469 - $42.64 46481 -…"
click at [535, 190] on button "Submit" at bounding box center [537, 191] width 24 height 12
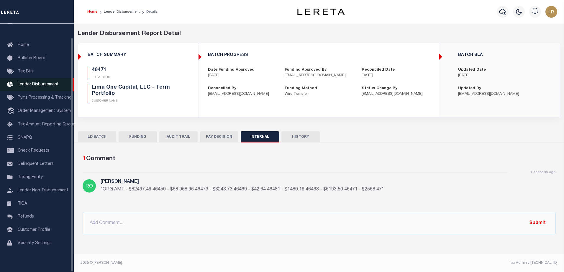
click at [57, 83] on span "Lender Disbursement" at bounding box center [38, 85] width 41 height 4
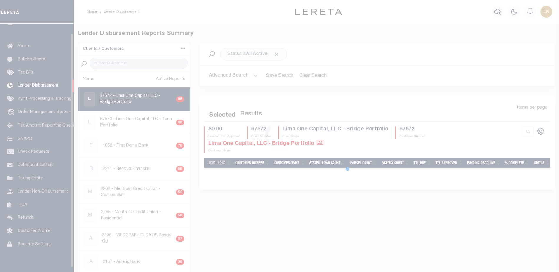
scroll to position [10, 0]
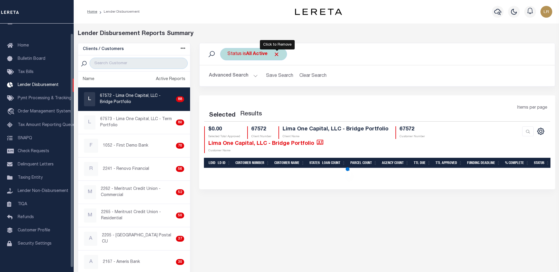
click at [280, 57] on div "Status is All Active" at bounding box center [253, 54] width 67 height 12
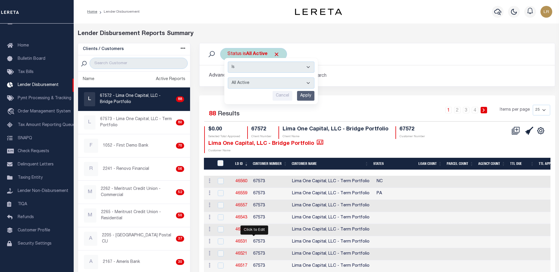
click at [259, 88] on select "All Active Approval In Progress Batching In Progress Complete Do Not Pay Escrow…" at bounding box center [271, 83] width 87 height 11
select select "REC"
click at [228, 78] on select "All Active Approval In Progress Batching In Progress Complete Do Not Pay Escrow…" at bounding box center [271, 83] width 87 height 11
click at [309, 93] on input "Apply" at bounding box center [305, 96] width 17 height 10
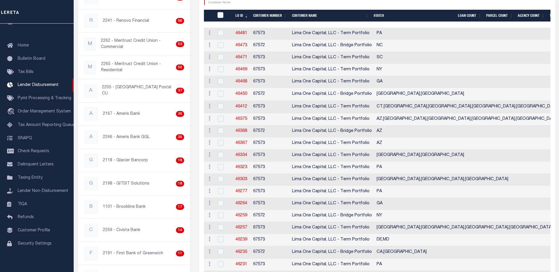
scroll to position [147, 0]
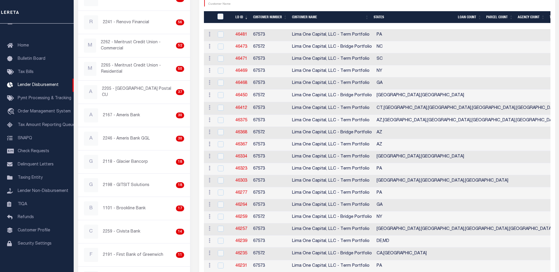
click at [244, 18] on th "LD ID" at bounding box center [242, 17] width 18 height 12
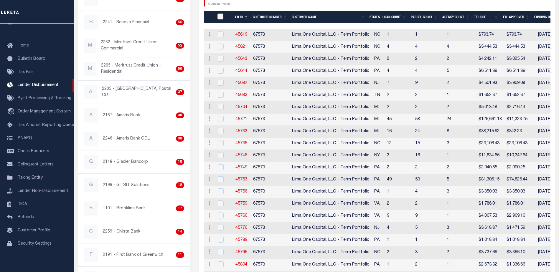
click at [244, 17] on th "LD ID" at bounding box center [242, 17] width 18 height 12
